Goal: Information Seeking & Learning: Compare options

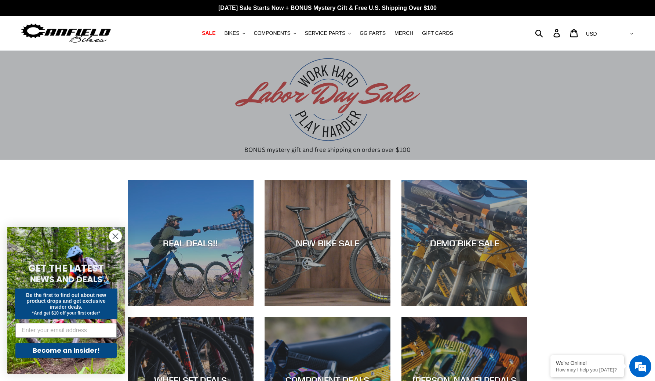
click at [116, 233] on circle "Close dialog" at bounding box center [115, 236] width 12 height 12
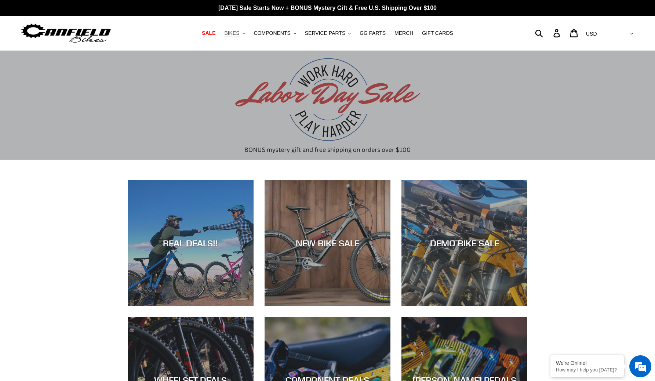
click at [239, 35] on span "BIKES" at bounding box center [231, 33] width 15 height 6
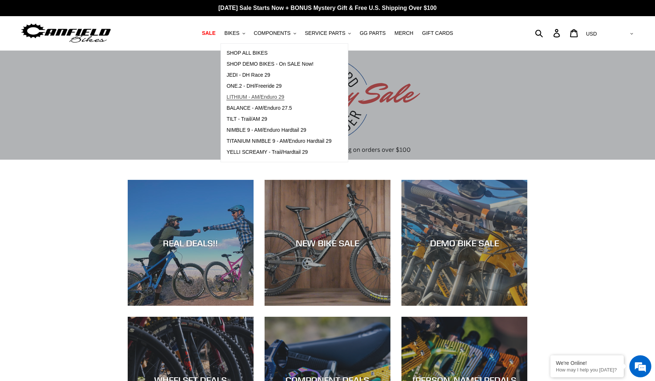
click at [265, 97] on span "LITHIUM - AM/Enduro 29" at bounding box center [255, 97] width 58 height 6
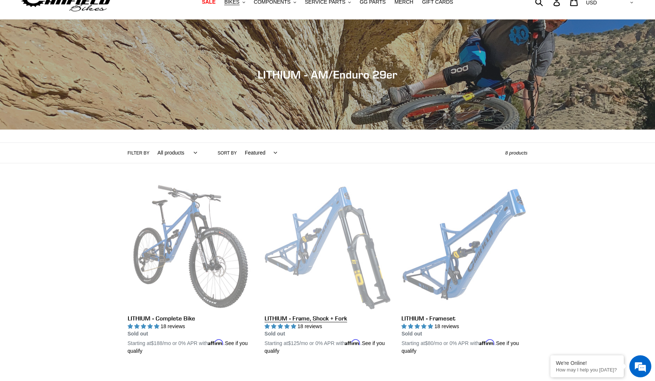
scroll to position [18, 0]
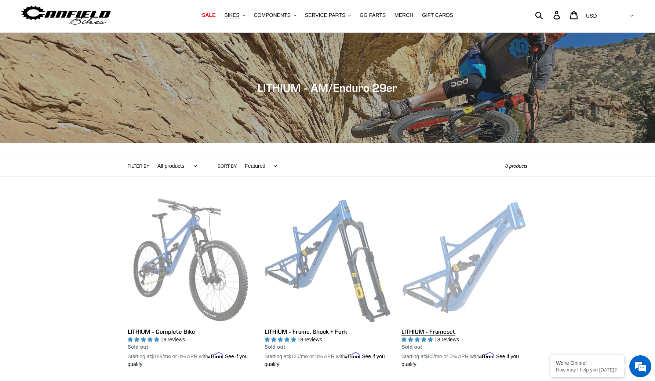
click at [453, 272] on link "LITHIUM - Frameset" at bounding box center [465, 283] width 126 height 172
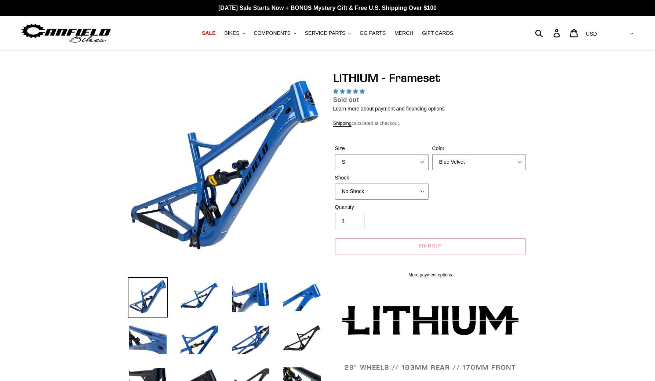
select select "highest-rating"
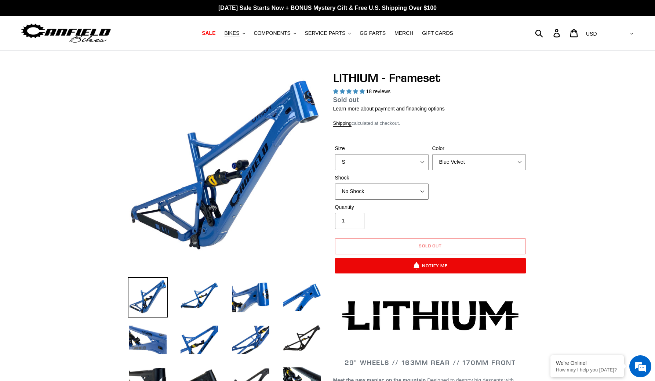
click at [410, 188] on select "No Shock Öhlins TTX2 Air Cane Creek DB Kitsuma Air Fox FLOAT X2 Factory Cane Cr…" at bounding box center [382, 192] width 94 height 16
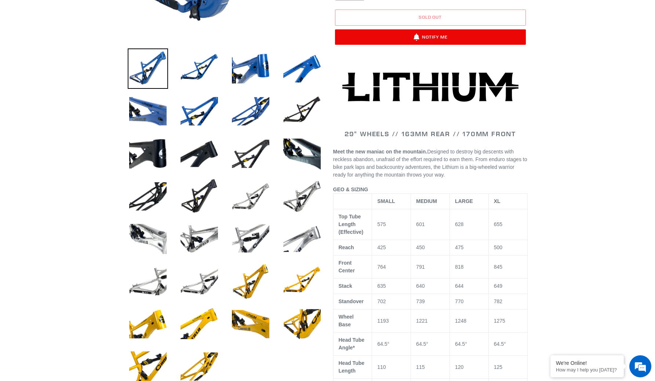
scroll to position [227, 0]
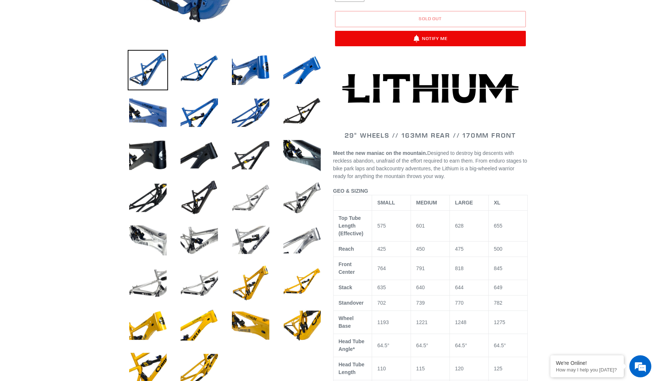
click at [265, 203] on img at bounding box center [251, 198] width 40 height 40
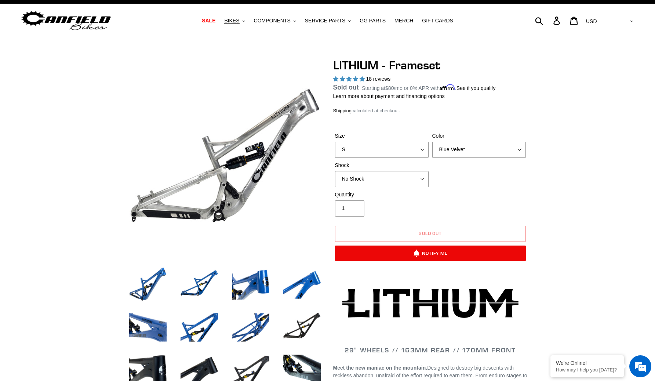
scroll to position [0, 0]
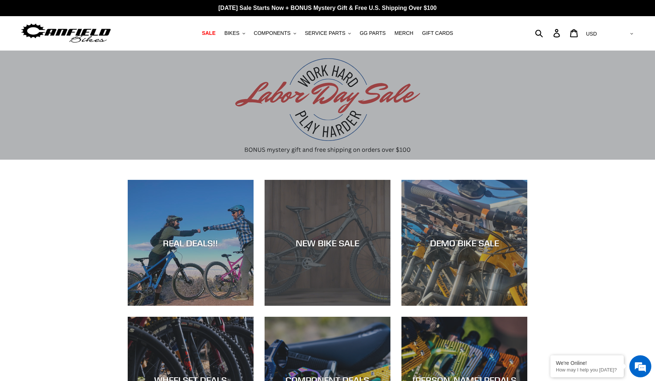
click at [334, 306] on div "NEW BIKE SALE" at bounding box center [328, 306] width 126 height 0
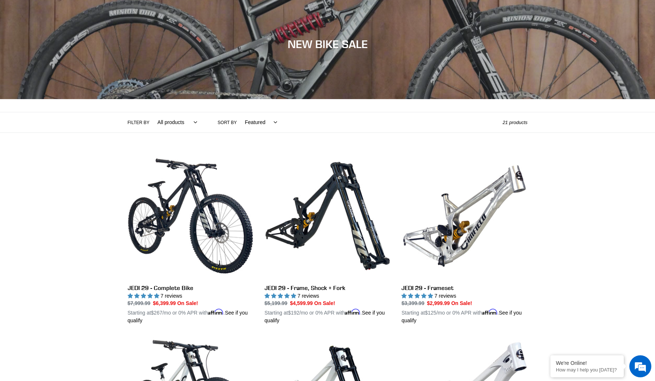
scroll to position [61, 0]
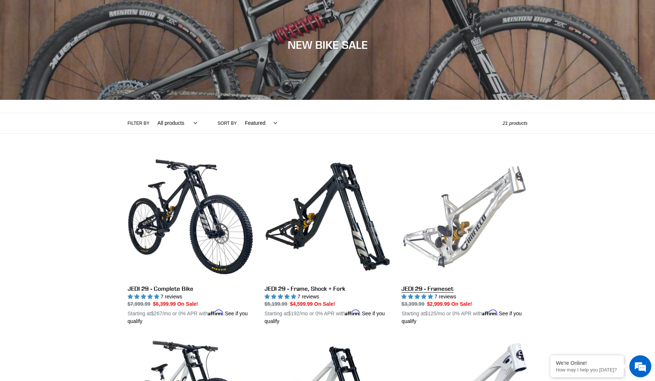
click at [469, 231] on link "JEDI 29 - Frameset" at bounding box center [465, 240] width 126 height 172
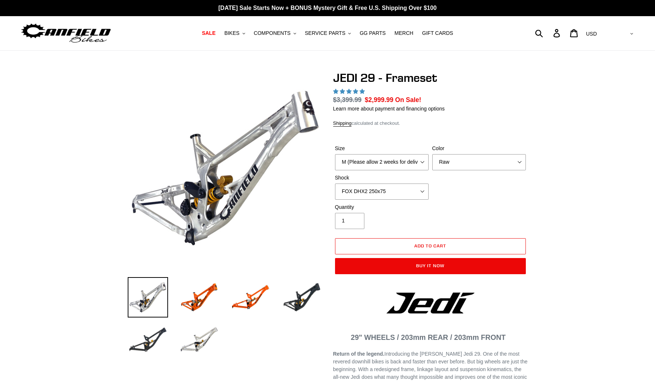
select select "highest-rating"
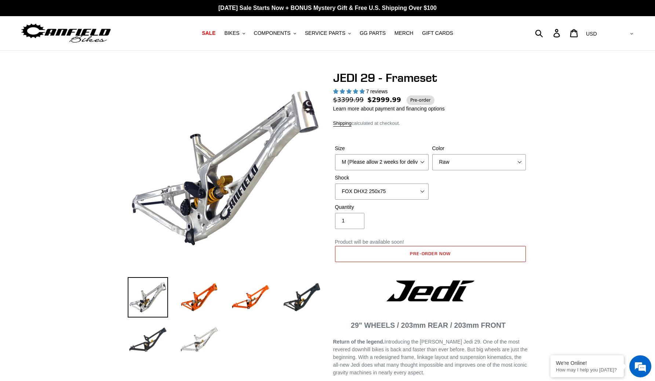
click at [204, 352] on img at bounding box center [199, 340] width 40 height 40
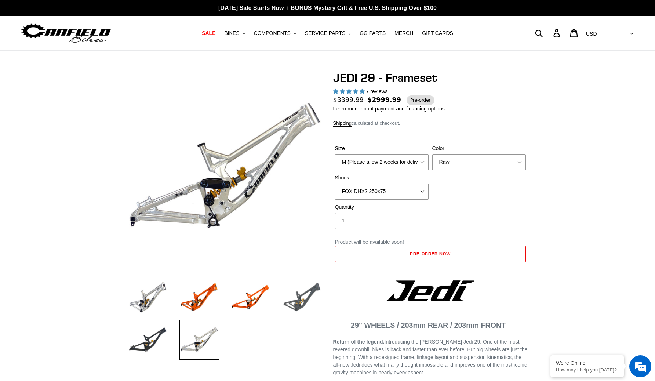
click at [296, 305] on img at bounding box center [302, 297] width 40 height 40
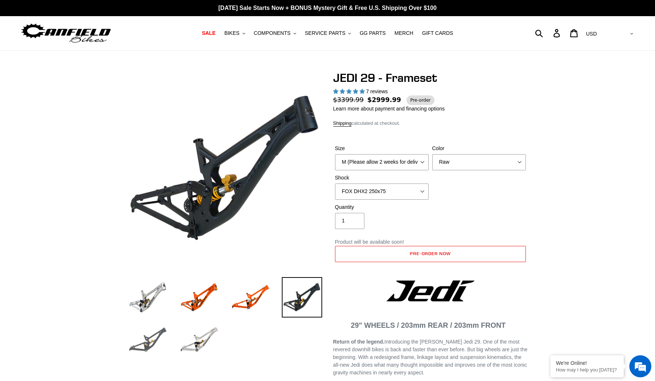
click at [154, 342] on img at bounding box center [148, 340] width 40 height 40
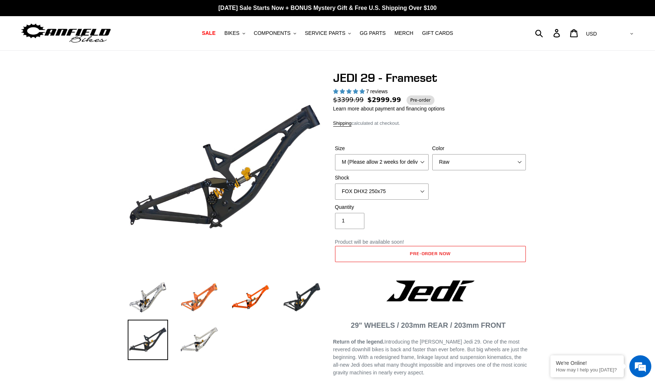
click at [207, 304] on img at bounding box center [199, 297] width 40 height 40
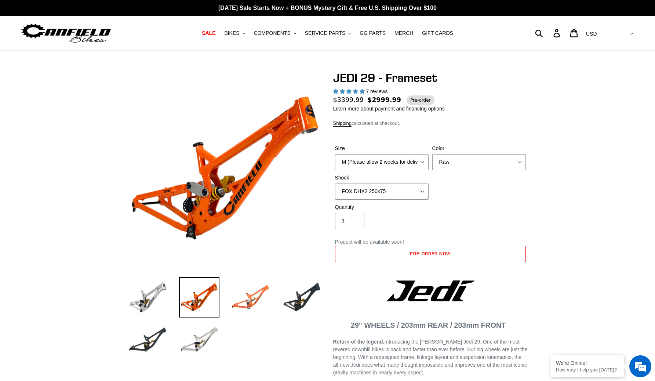
click at [236, 296] on img at bounding box center [251, 297] width 40 height 40
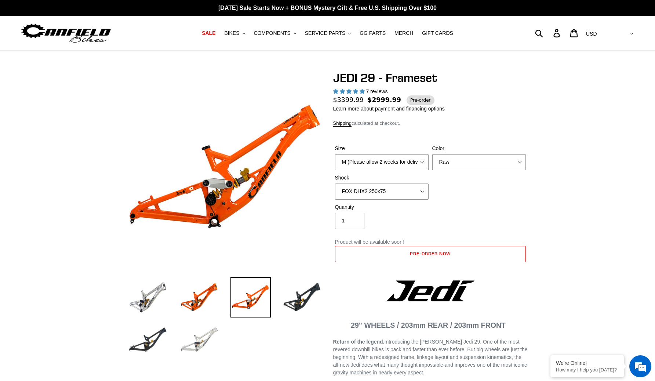
click at [203, 344] on img at bounding box center [199, 340] width 40 height 40
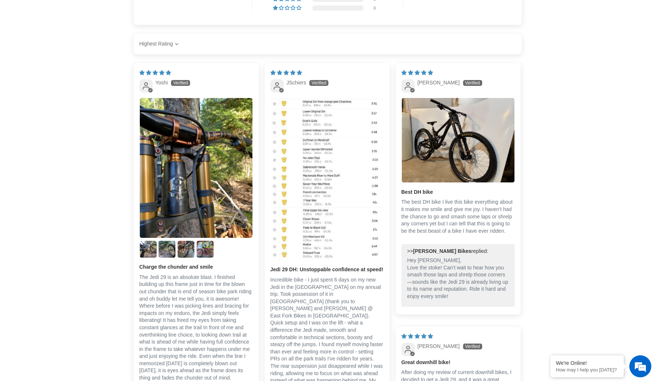
scroll to position [1224, 0]
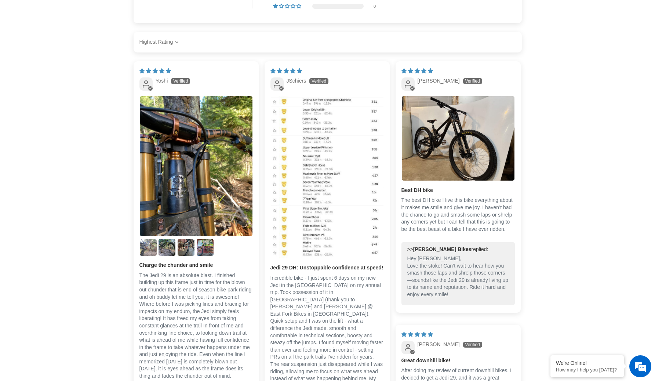
click at [150, 256] on img "Link to user picture 2" at bounding box center [148, 247] width 17 height 17
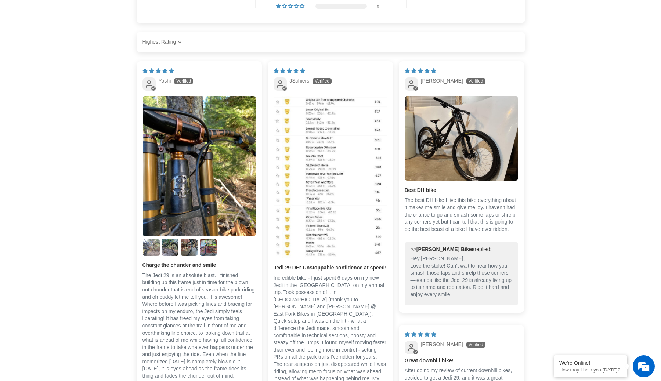
scroll to position [0, 0]
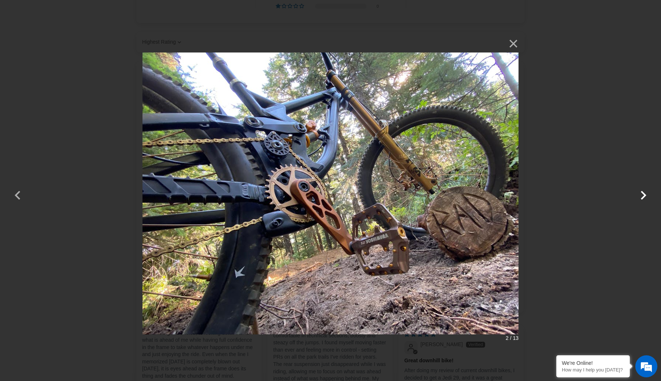
click at [641, 196] on button "button" at bounding box center [643, 191] width 18 height 18
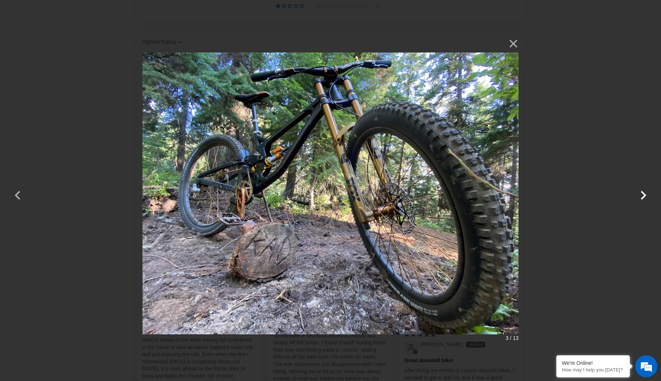
click at [641, 196] on button "button" at bounding box center [643, 191] width 18 height 18
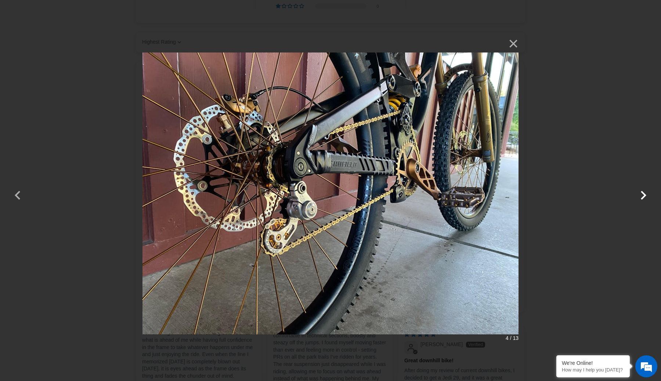
click at [641, 197] on button "button" at bounding box center [643, 191] width 18 height 18
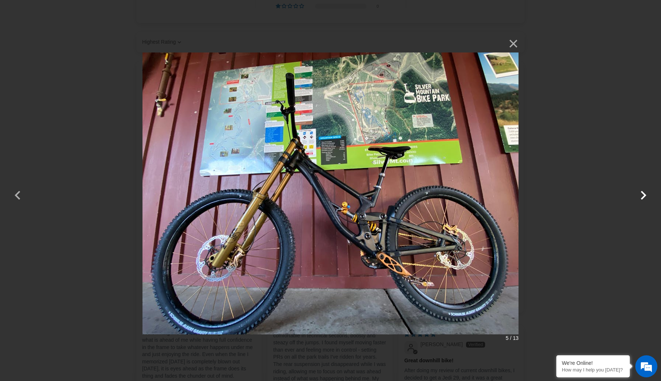
click at [641, 197] on button "button" at bounding box center [643, 191] width 18 height 18
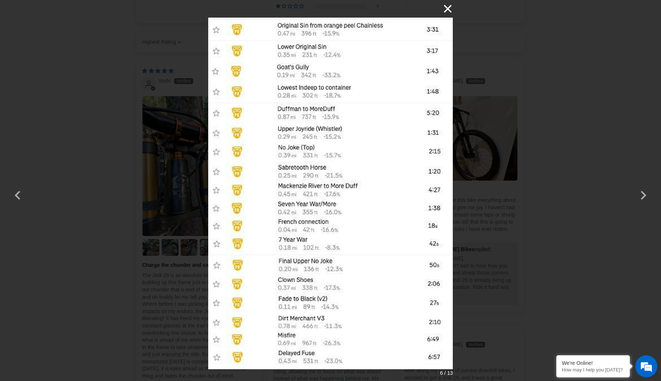
click at [449, 12] on button "×" at bounding box center [444, 9] width 18 height 18
